Goal: Information Seeking & Learning: Find specific fact

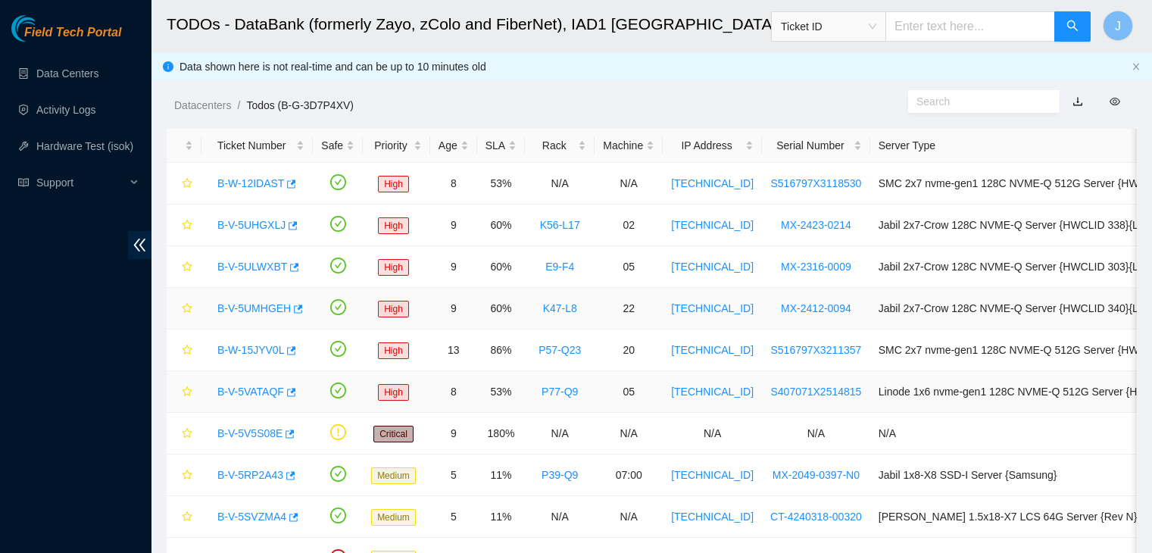
scroll to position [95, 0]
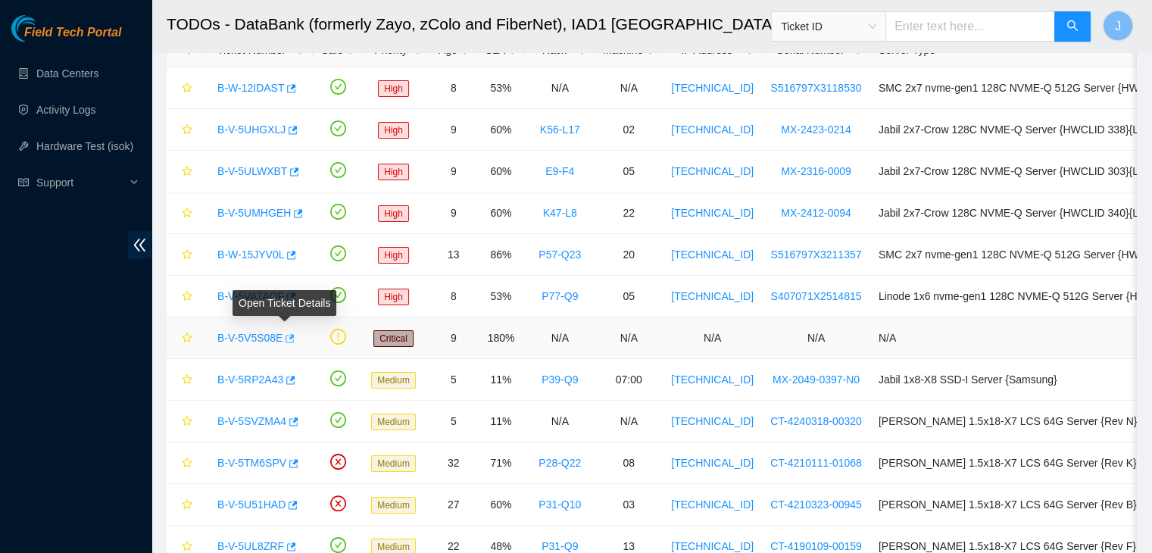
click at [288, 338] on icon "button" at bounding box center [288, 338] width 11 height 11
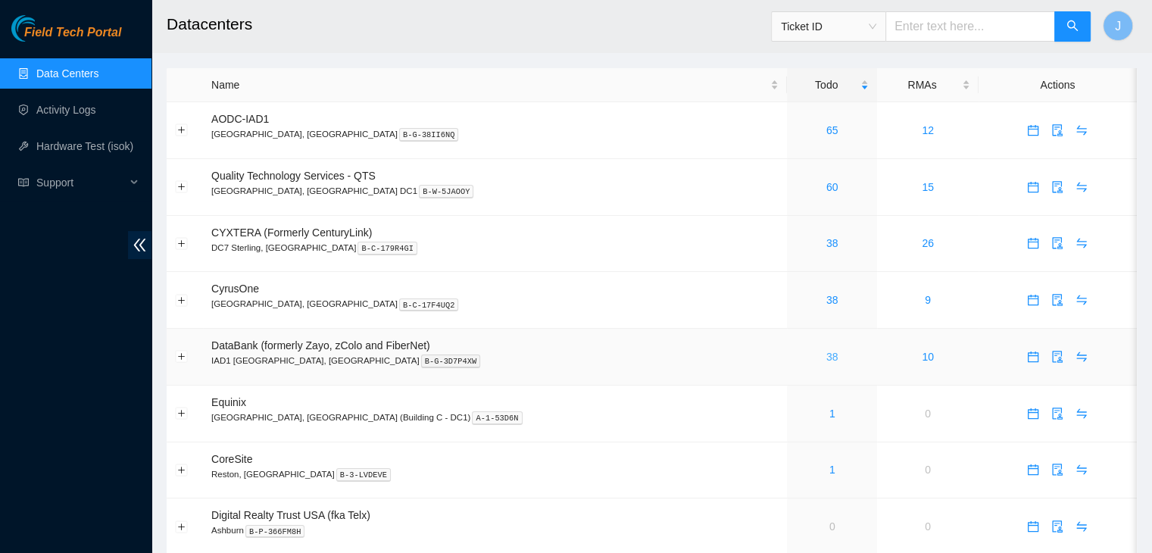
click at [826, 357] on link "38" at bounding box center [832, 357] width 12 height 12
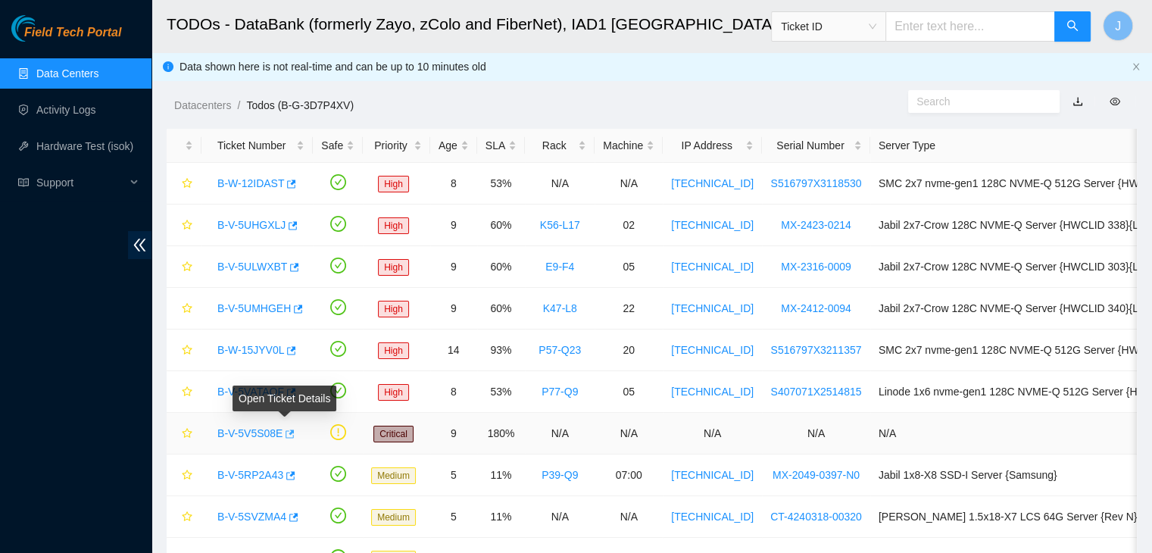
click at [286, 432] on icon "button" at bounding box center [290, 433] width 9 height 8
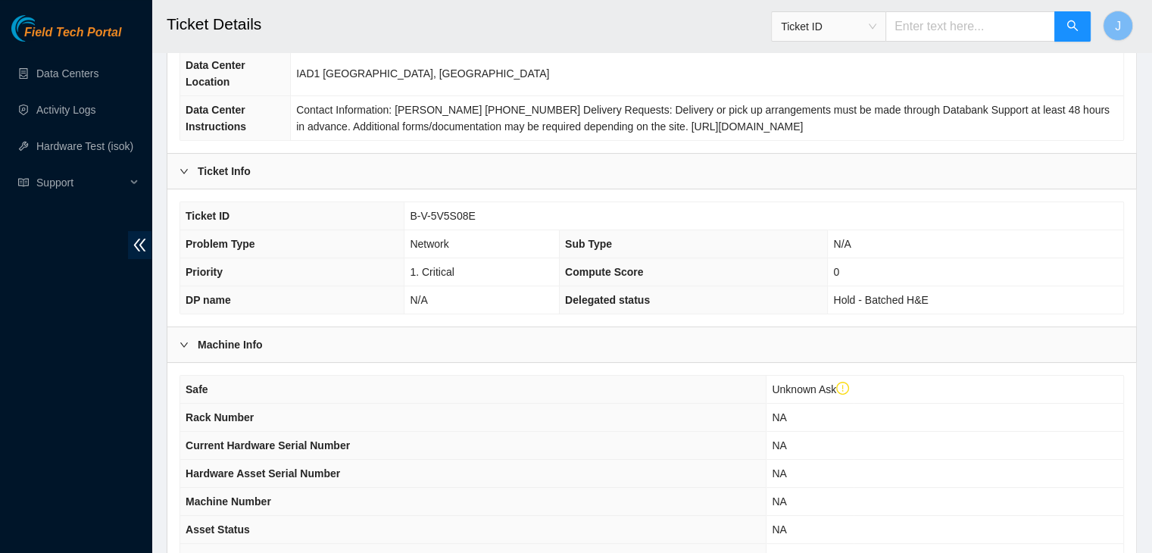
scroll to position [449, 0]
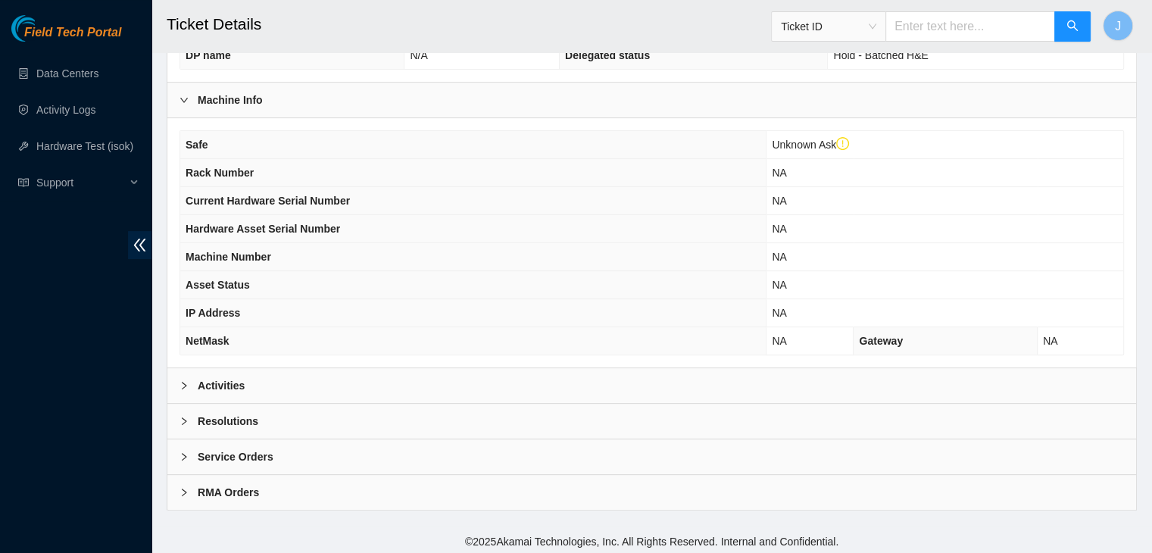
click at [315, 360] on div "Safe Unknown Ask Rack Number NA Current Hardware Serial Number NA Hardware Asse…" at bounding box center [651, 242] width 968 height 249
click at [313, 368] on div "Activities" at bounding box center [651, 385] width 968 height 35
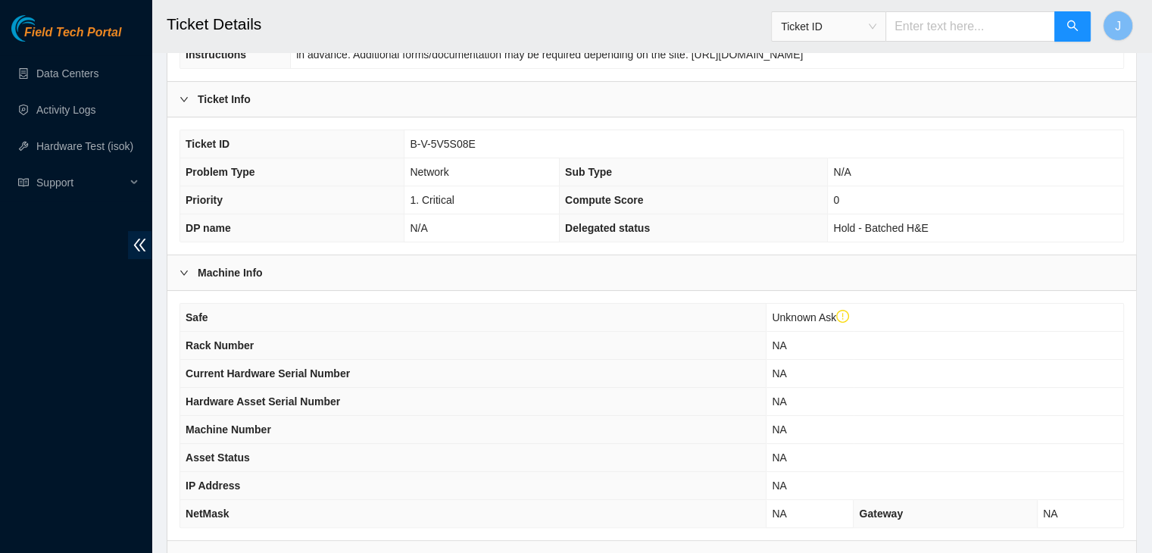
scroll to position [276, 0]
drag, startPoint x: 470, startPoint y: 142, endPoint x: 413, endPoint y: 142, distance: 57.6
click at [413, 142] on span "B-V-5V5S08E" at bounding box center [442, 145] width 65 height 12
copy span "B-V-5V5S08E"
